Goal: Book appointment/travel/reservation

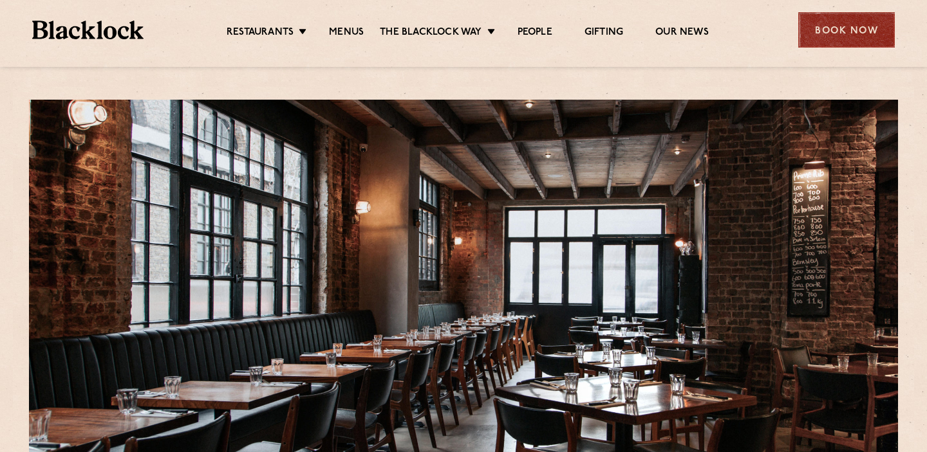
click at [836, 28] on div "Book Now" at bounding box center [846, 29] width 97 height 35
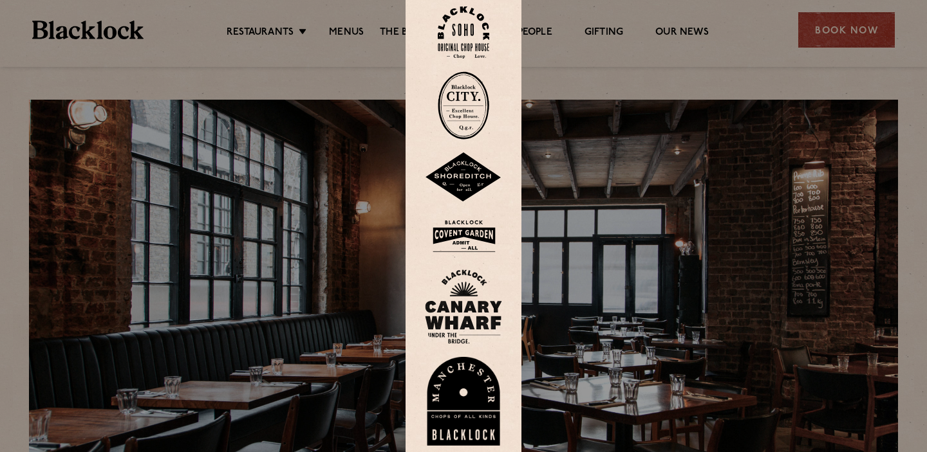
click at [475, 113] on img at bounding box center [463, 105] width 51 height 68
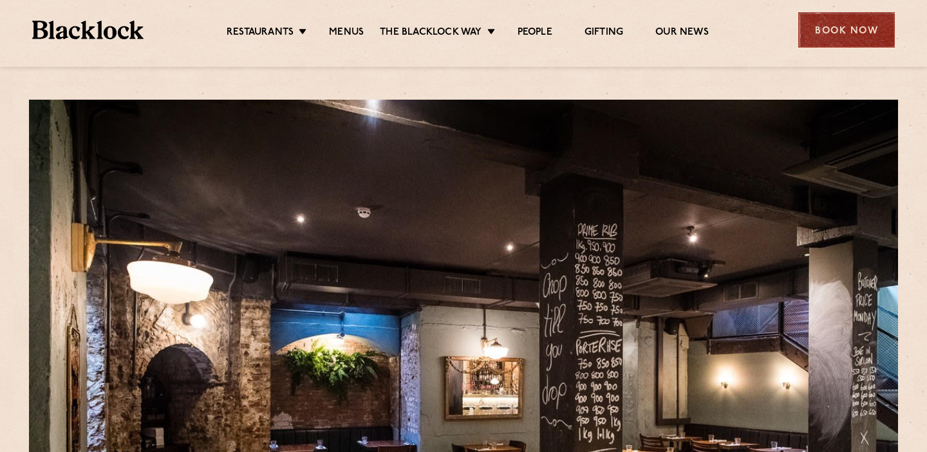
click at [831, 29] on div "Book Now" at bounding box center [846, 29] width 97 height 35
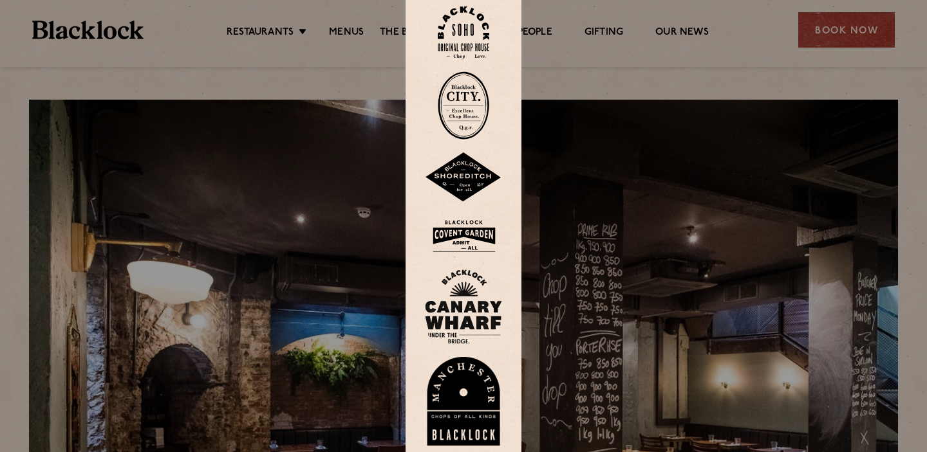
click at [466, 37] on img at bounding box center [463, 32] width 51 height 52
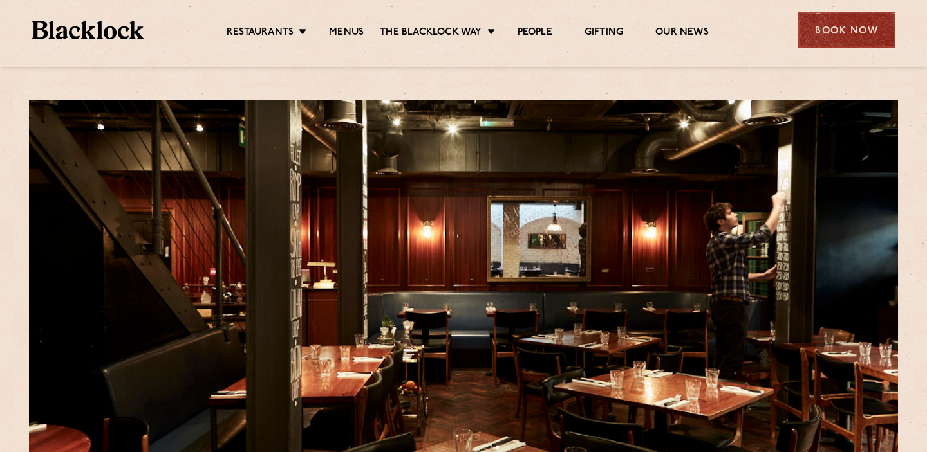
click at [849, 43] on div "Book Now" at bounding box center [846, 29] width 97 height 35
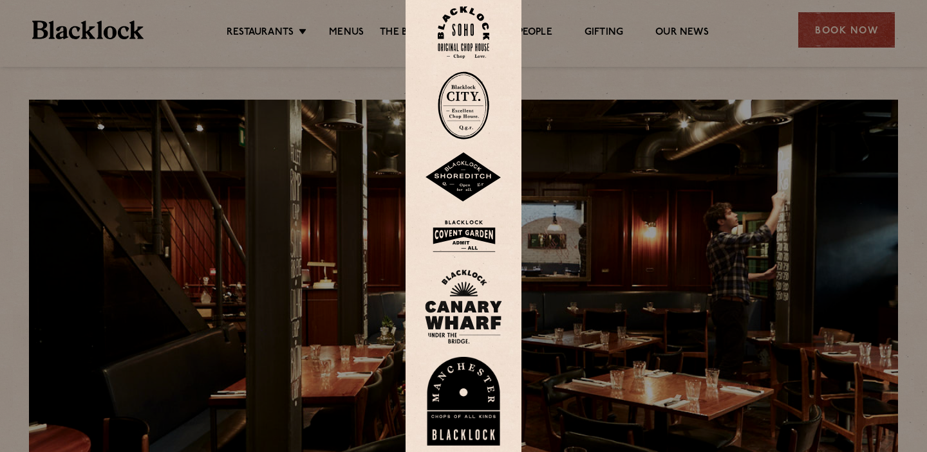
click at [461, 232] on img at bounding box center [463, 237] width 77 height 42
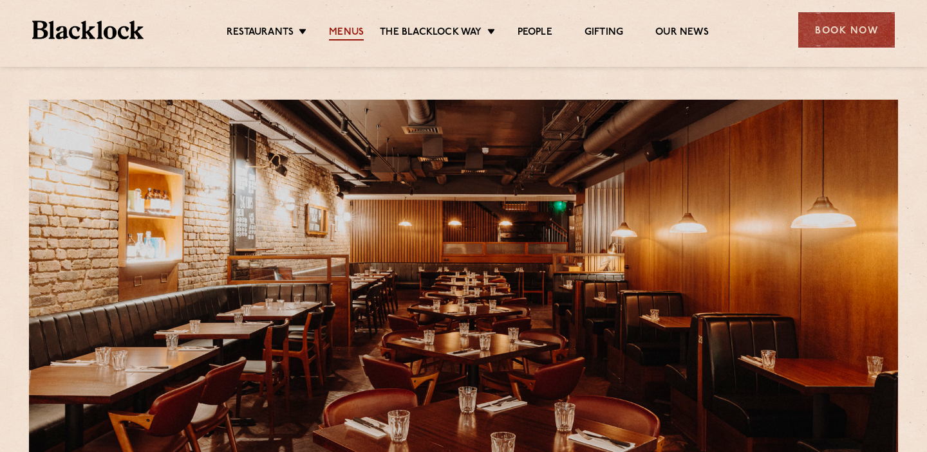
click at [349, 37] on link "Menus" at bounding box center [346, 33] width 35 height 14
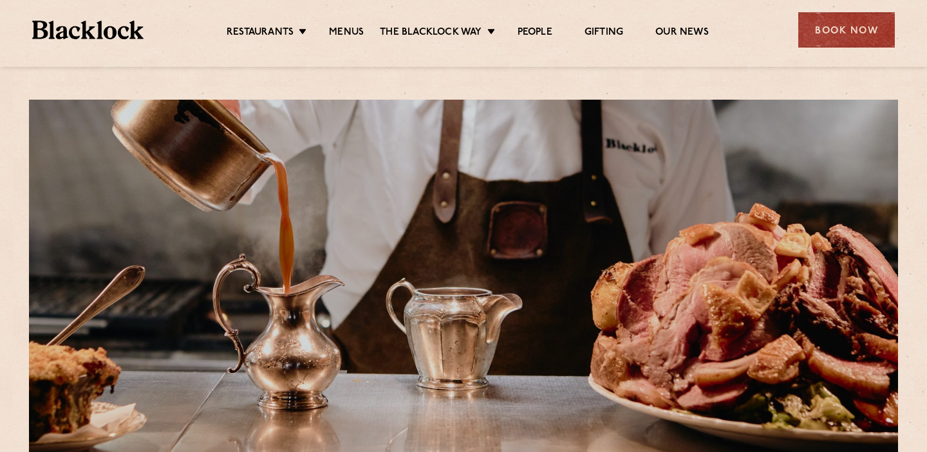
scroll to position [526, 0]
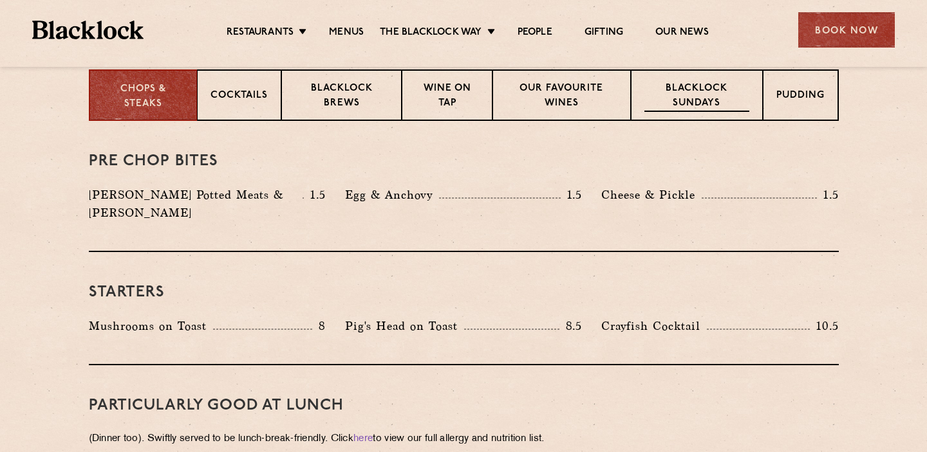
click at [674, 106] on p "Blacklock Sundays" at bounding box center [696, 97] width 104 height 30
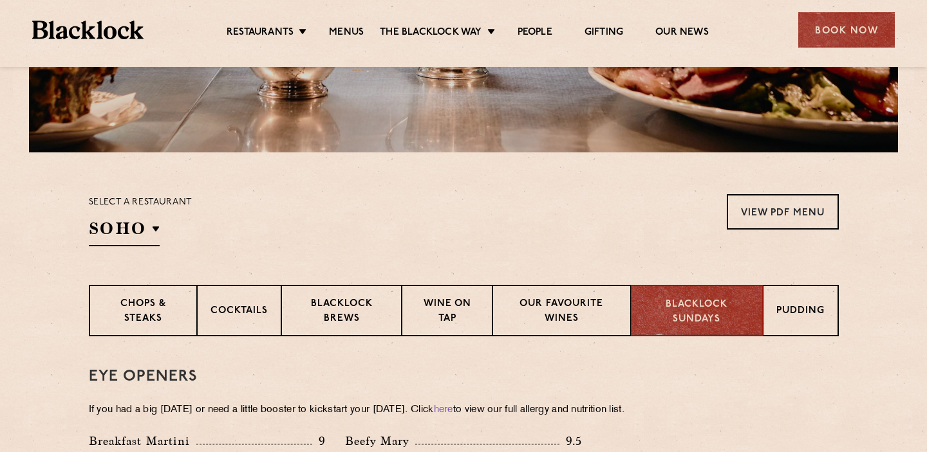
scroll to position [0, 0]
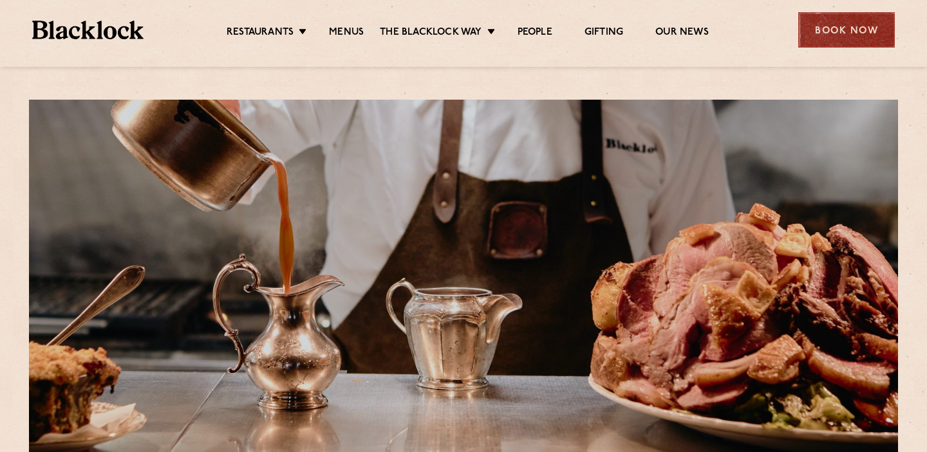
click at [851, 26] on div "Book Now" at bounding box center [846, 29] width 97 height 35
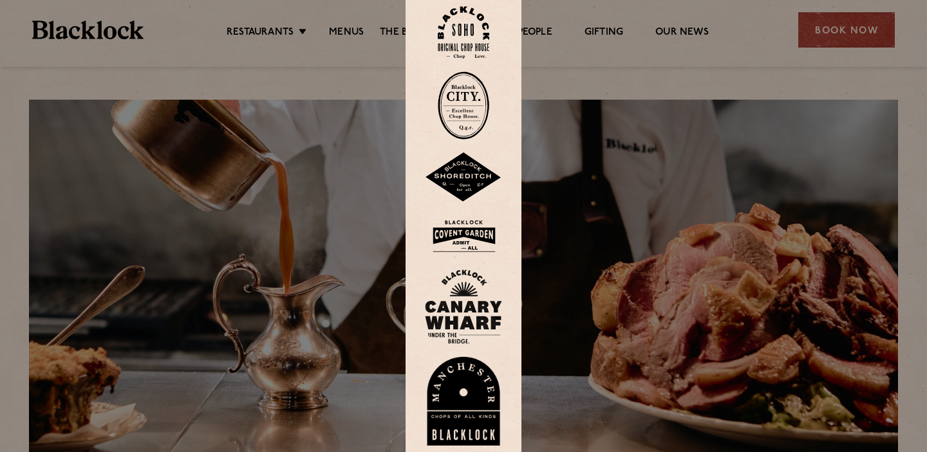
click at [460, 238] on img at bounding box center [463, 237] width 77 height 42
